Goal: Find specific page/section: Find specific page/section

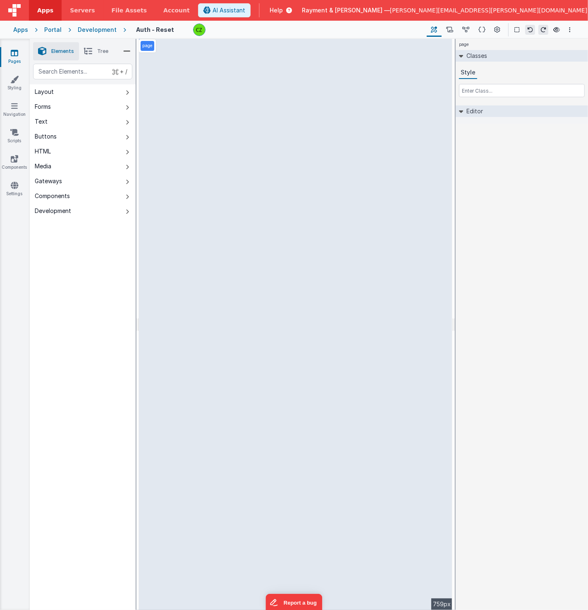
select select "string"
select select "password"
click at [18, 51] on link "Pages" at bounding box center [15, 57] width 30 height 17
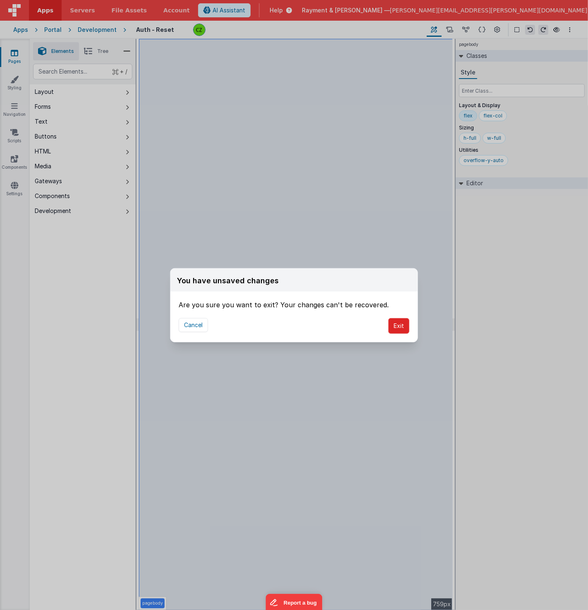
click at [403, 329] on button "Exit" at bounding box center [398, 326] width 21 height 16
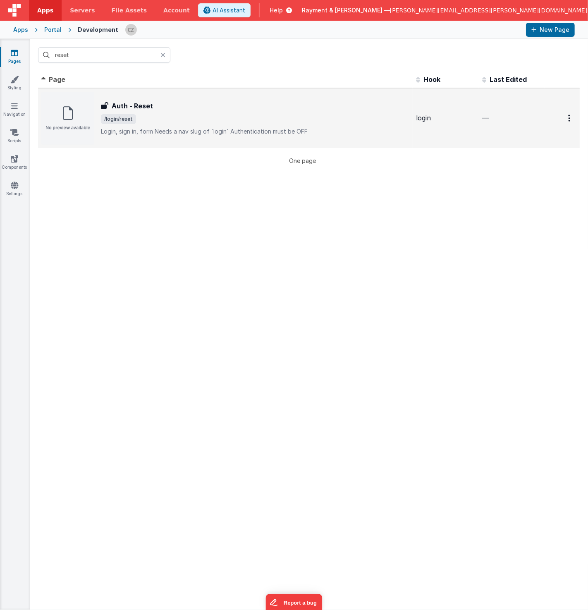
click at [175, 114] on span "/login/reset" at bounding box center [255, 119] width 308 height 10
